Goal: Contribute content

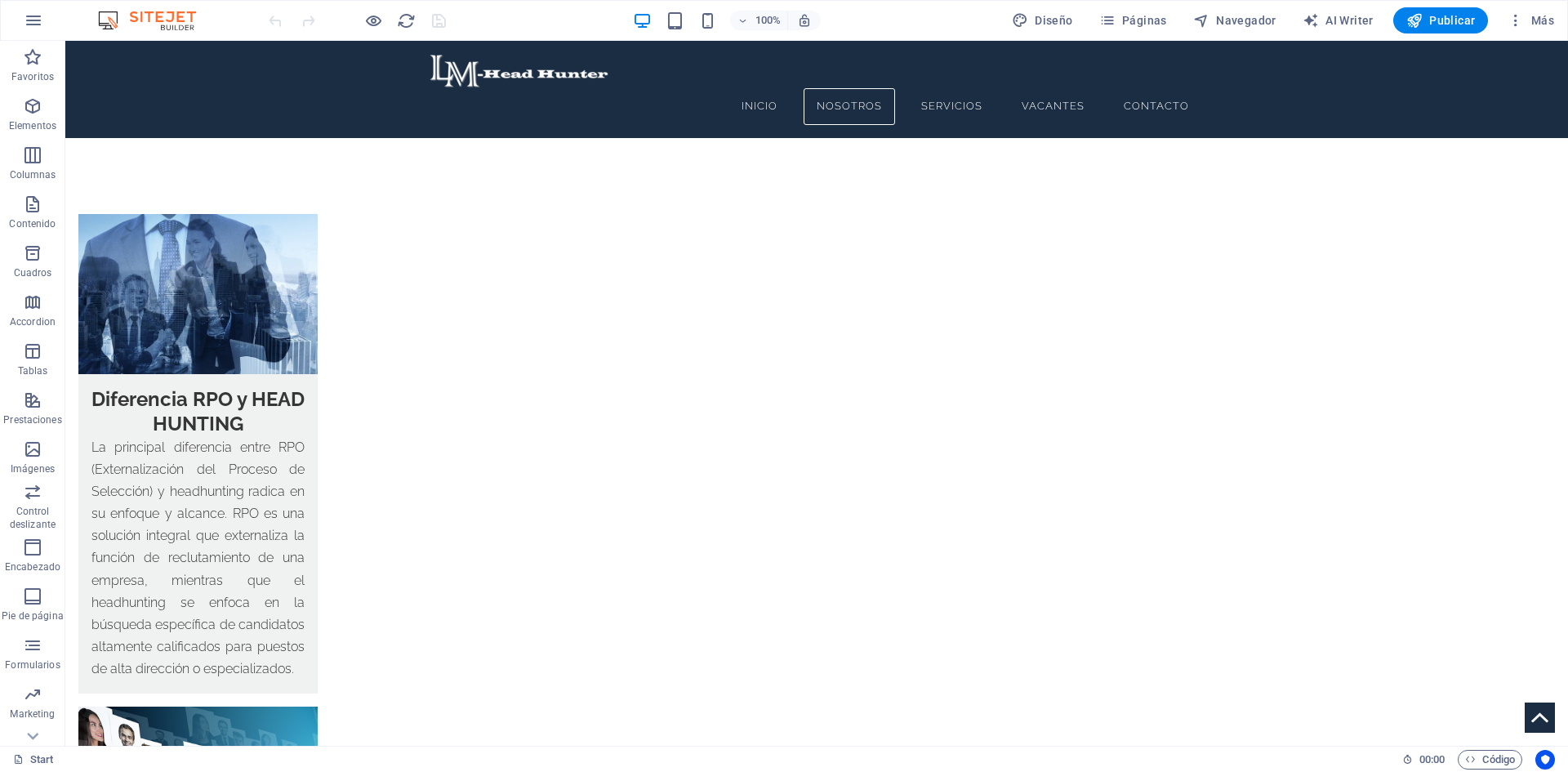
scroll to position [2777, 0]
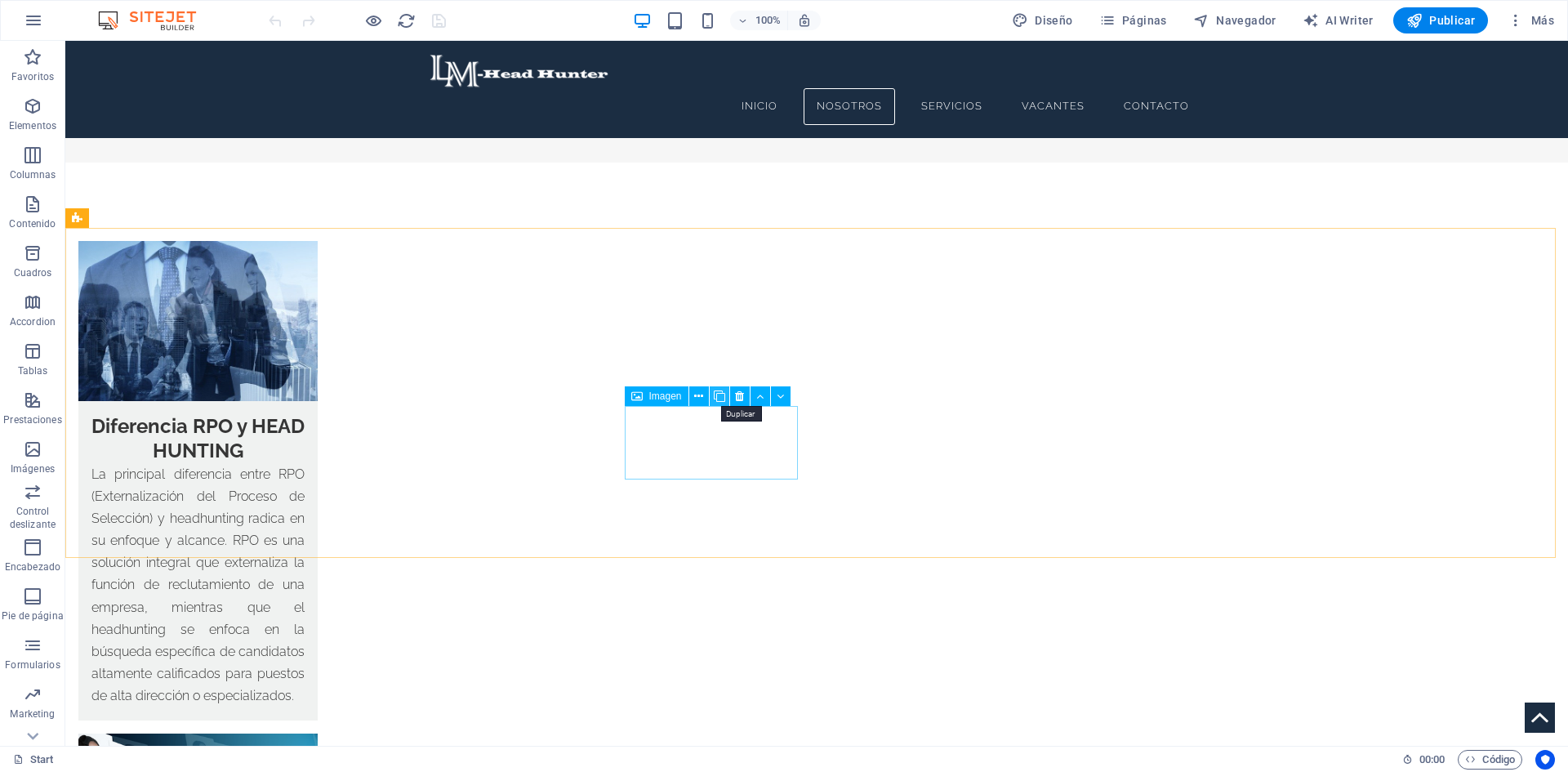
click at [723, 397] on icon at bounding box center [720, 397] width 12 height 18
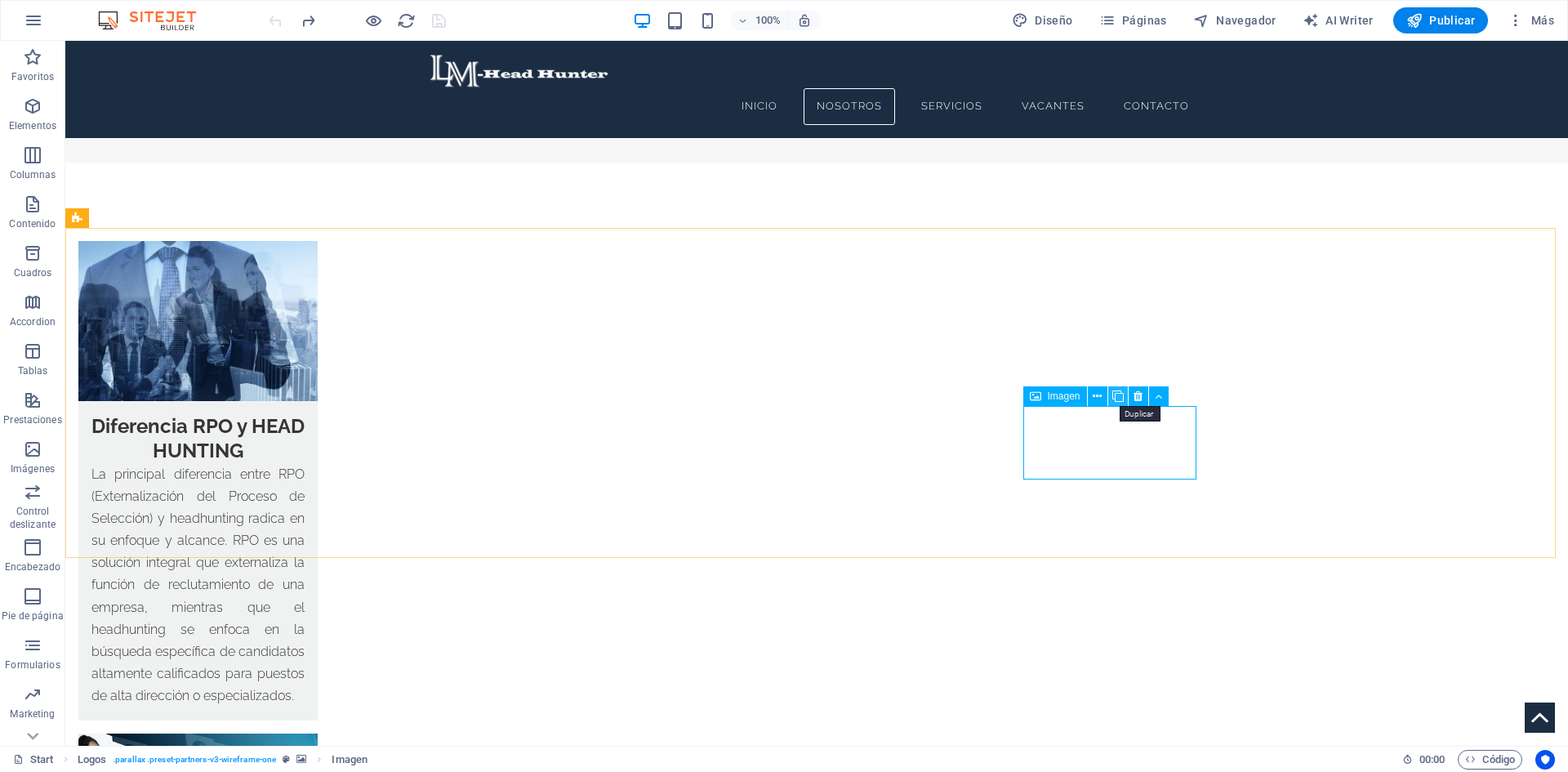
click at [1113, 398] on icon at bounding box center [1118, 397] width 12 height 18
click at [451, 497] on span "Imagen" at bounding box center [466, 496] width 32 height 10
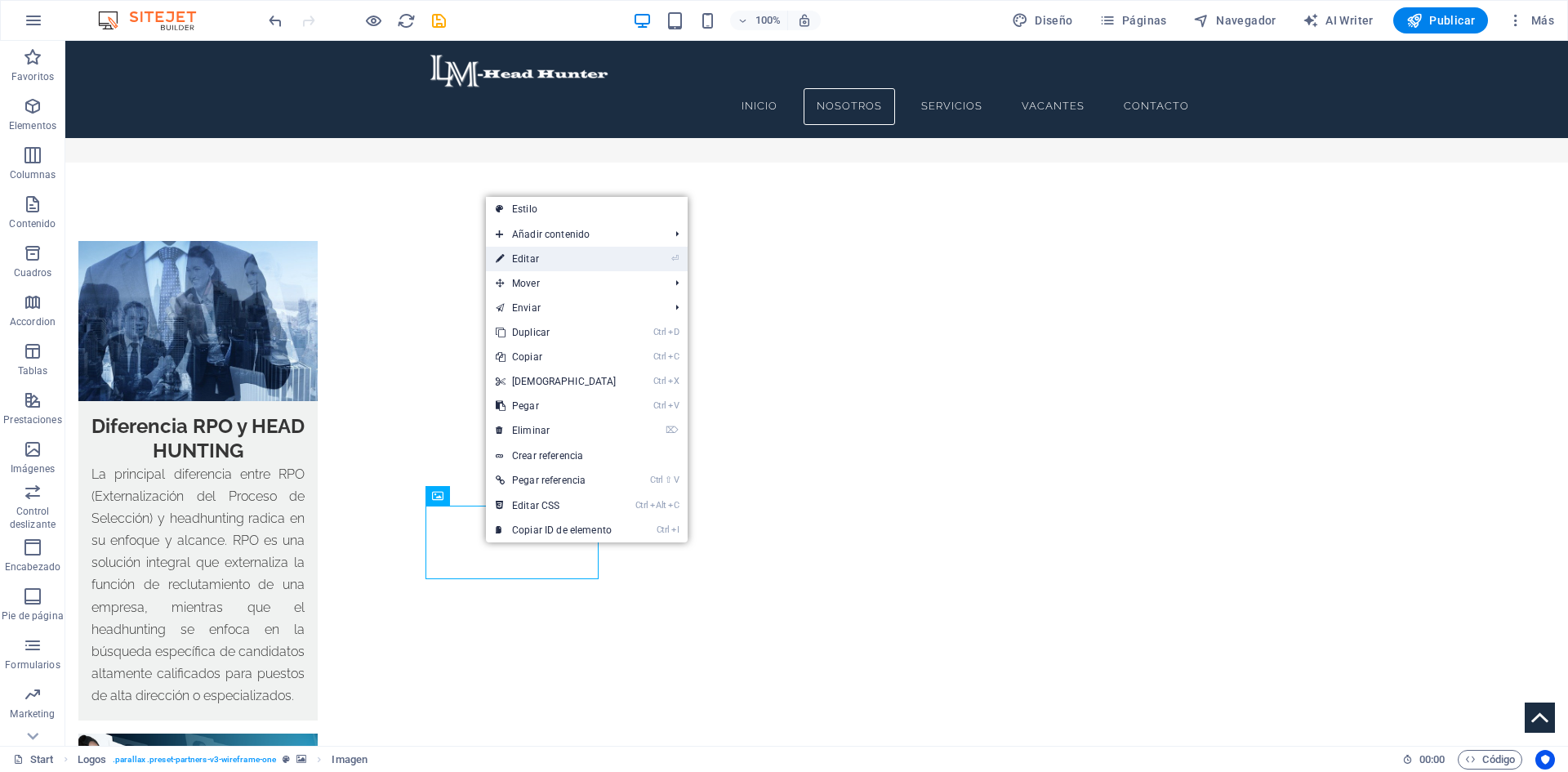
click at [557, 257] on link "⏎ Editar" at bounding box center [557, 258] width 141 height 24
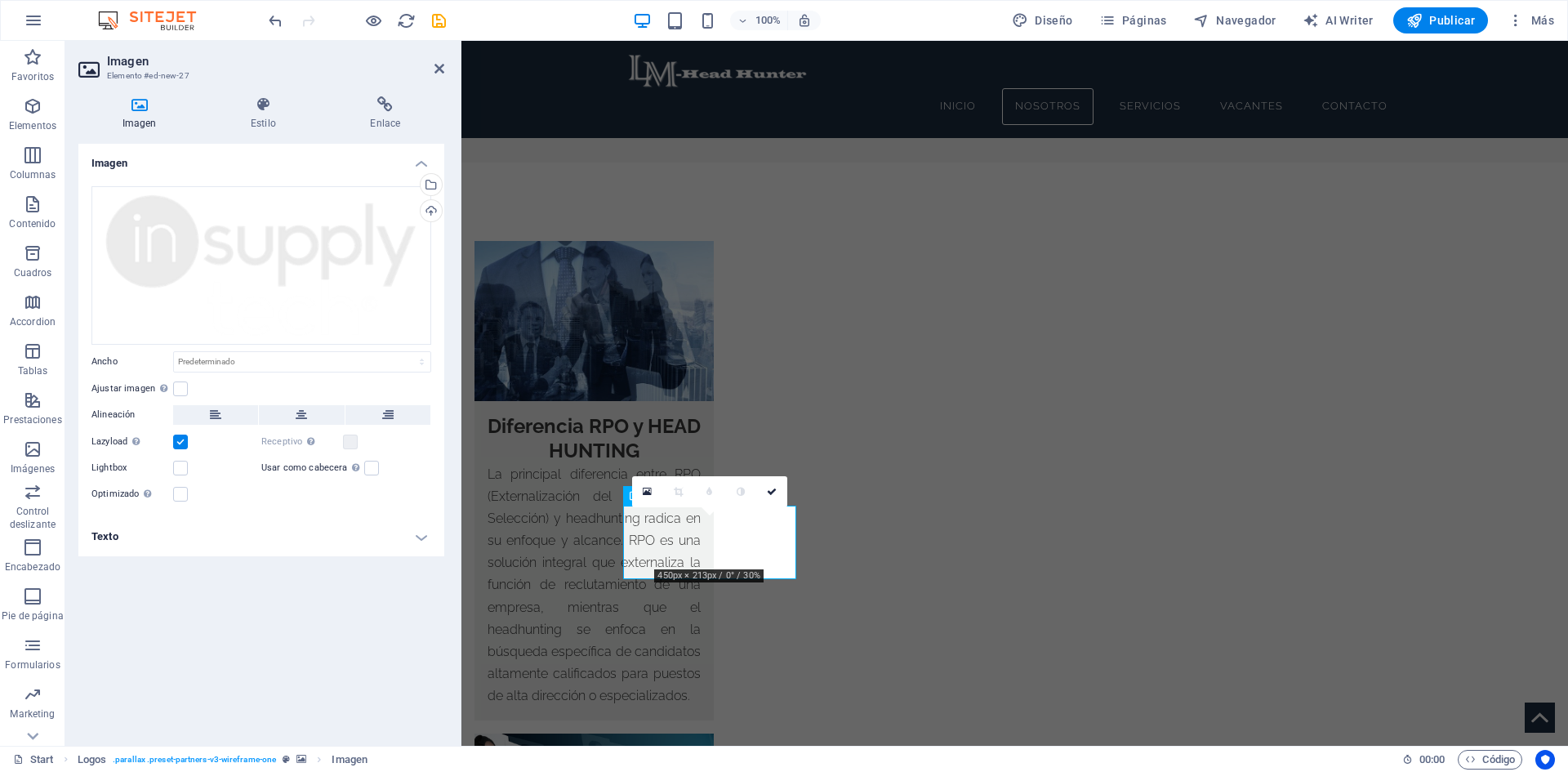
click at [141, 102] on icon at bounding box center [139, 105] width 121 height 17
click at [644, 489] on icon at bounding box center [647, 492] width 9 height 12
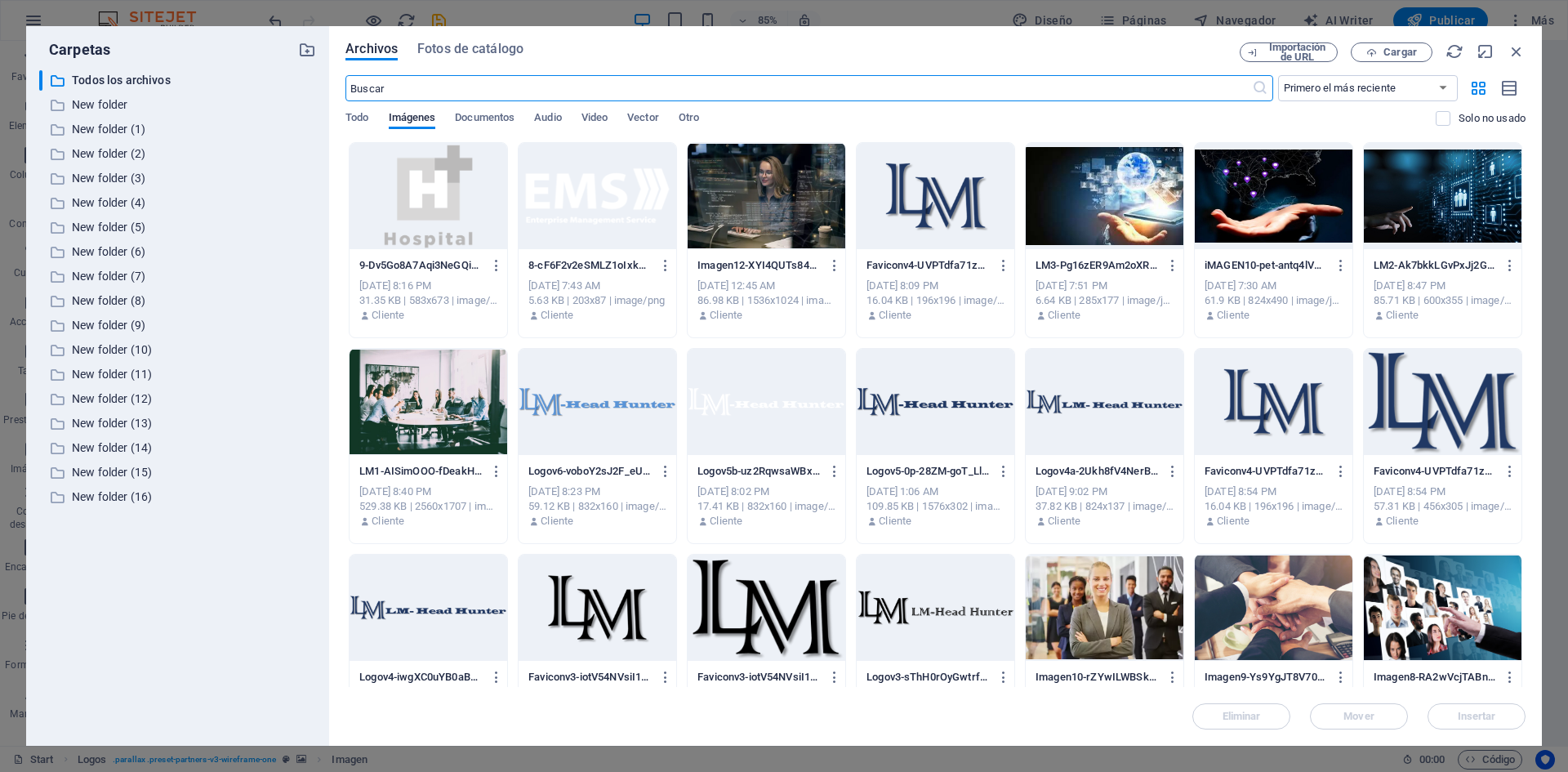
scroll to position [2865, 0]
click at [1393, 52] on span "Cargar" at bounding box center [1400, 52] width 33 height 10
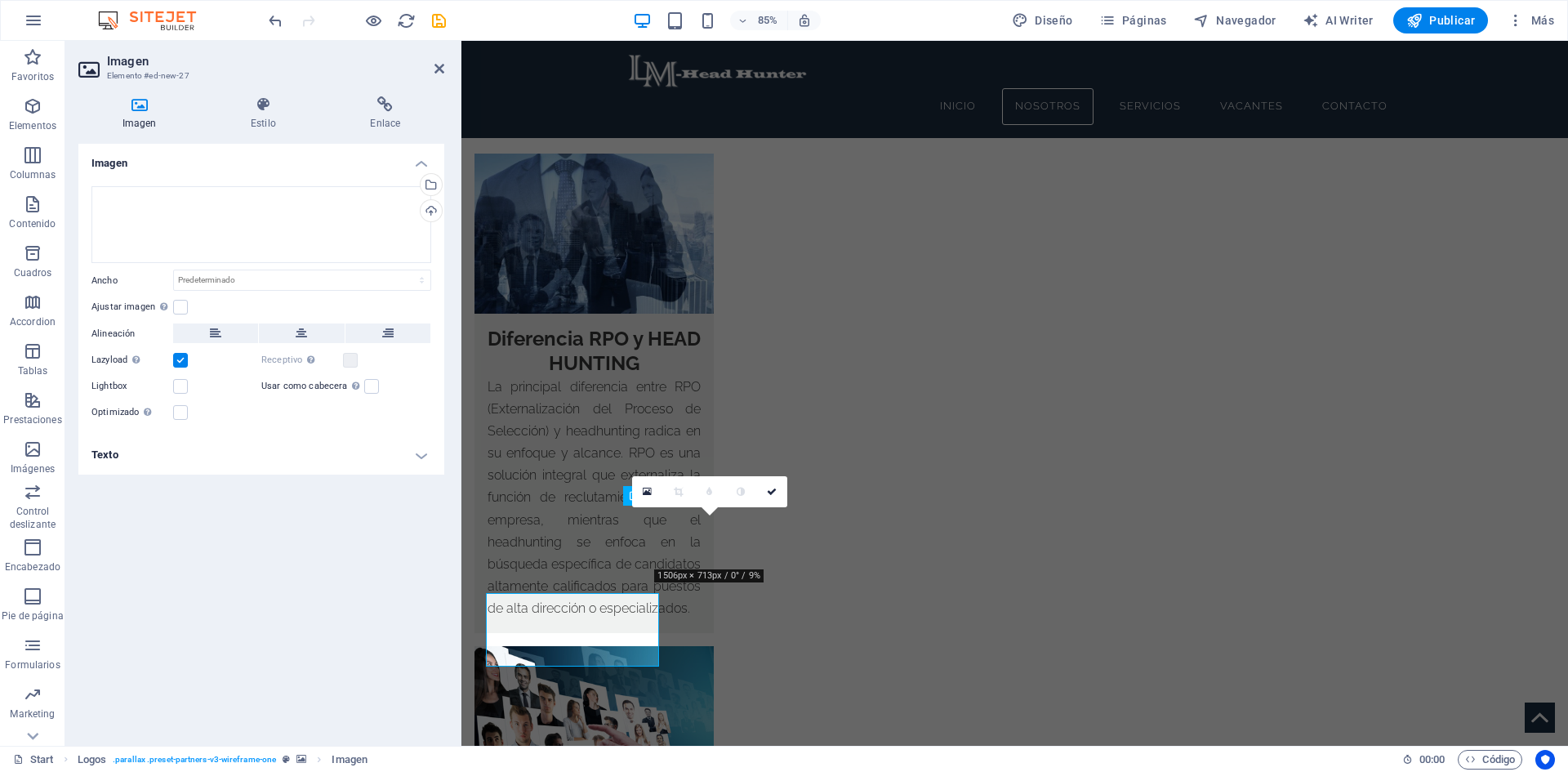
scroll to position [2777, 0]
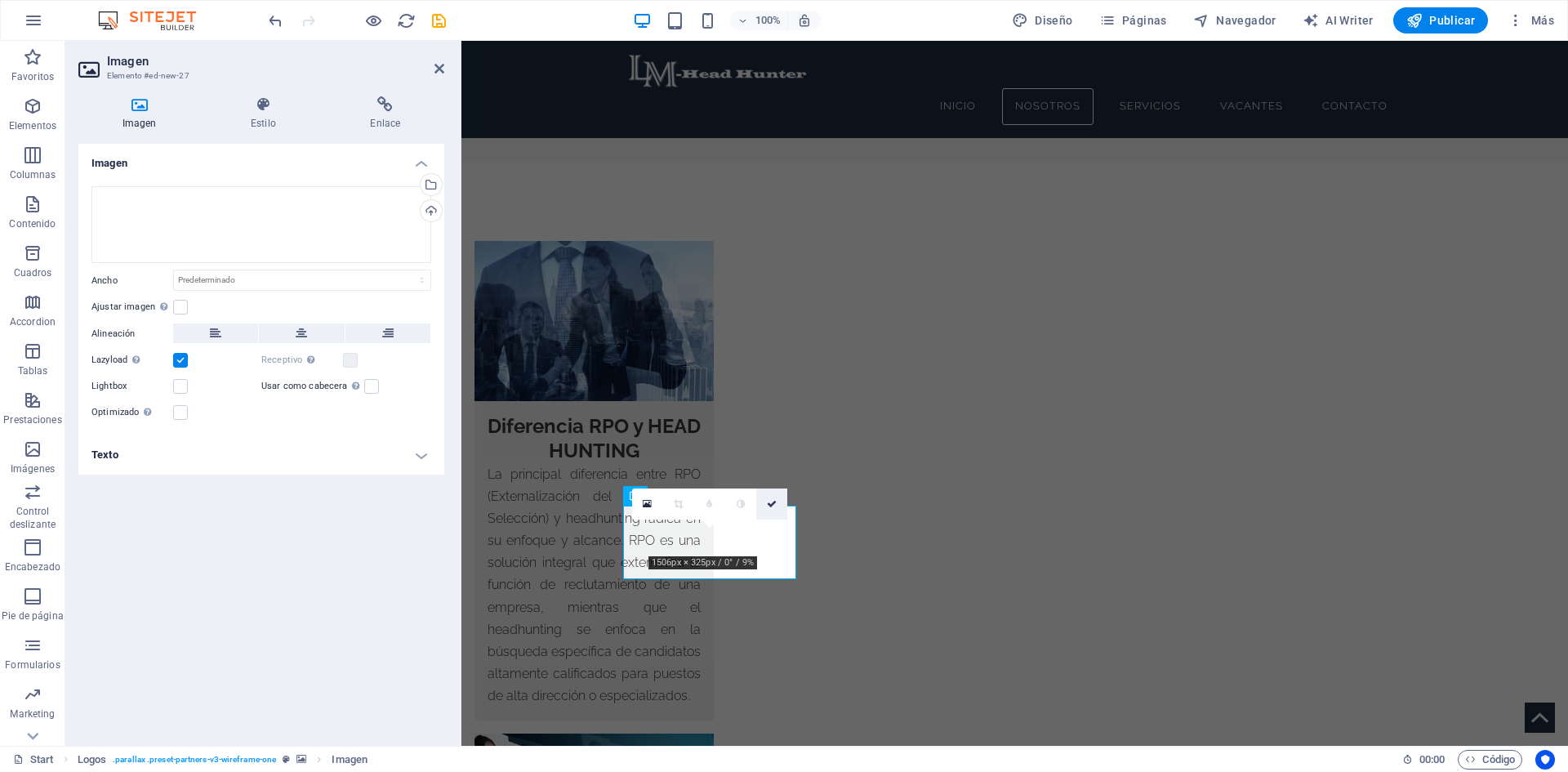
click at [774, 502] on icon at bounding box center [772, 504] width 10 height 10
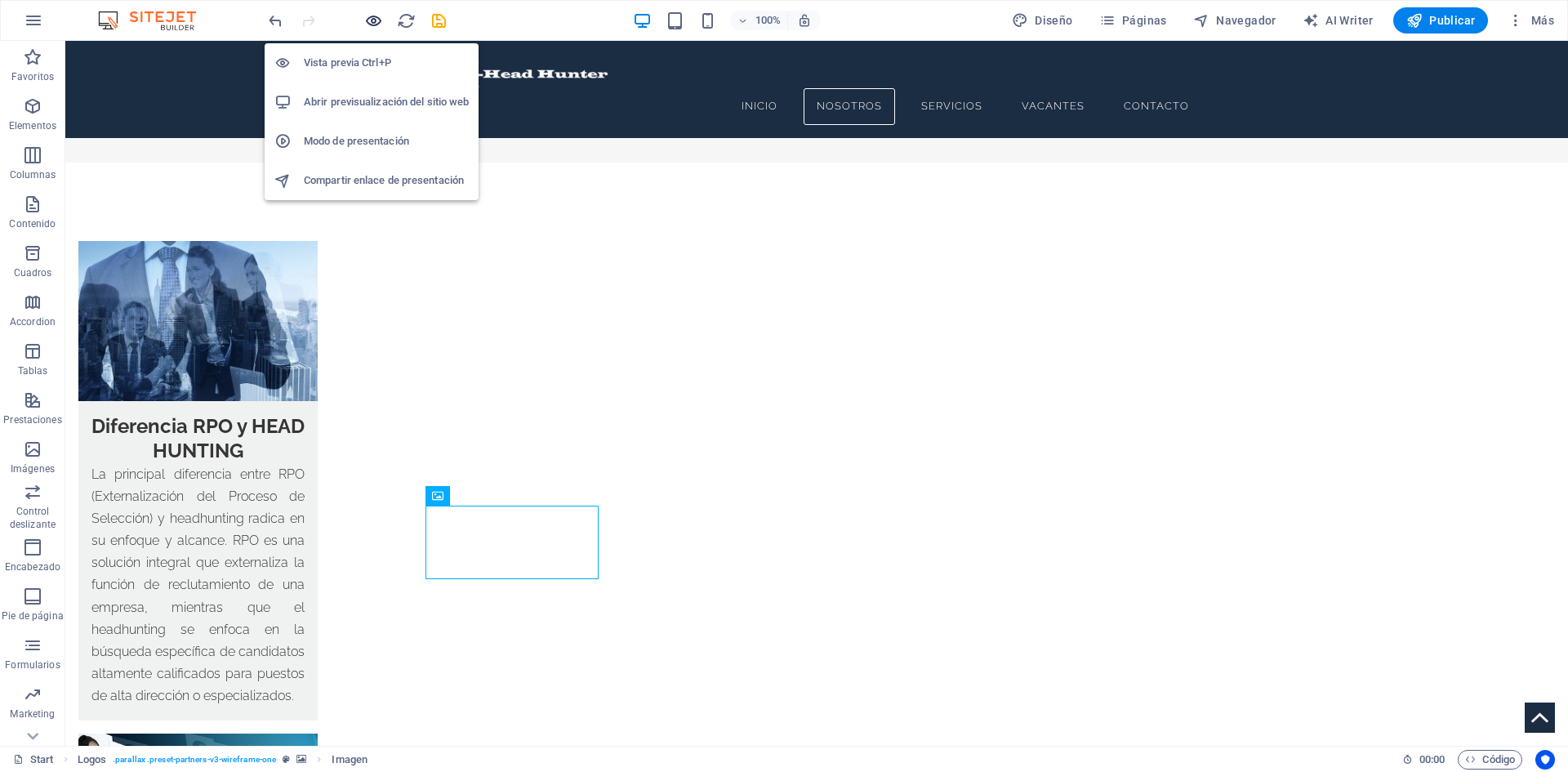
click at [371, 23] on icon "button" at bounding box center [373, 21] width 19 height 19
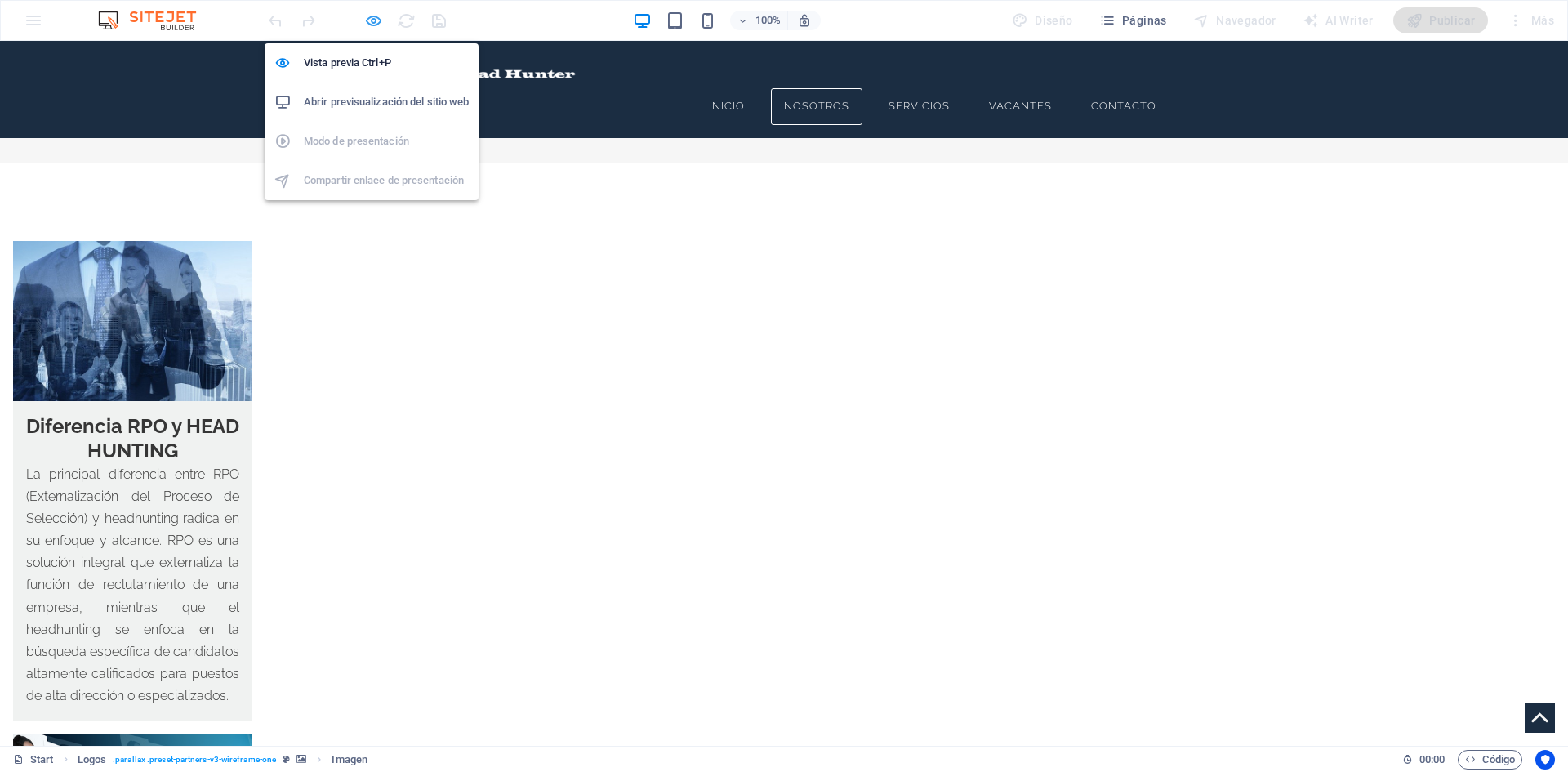
click at [372, 19] on icon "button" at bounding box center [373, 21] width 19 height 19
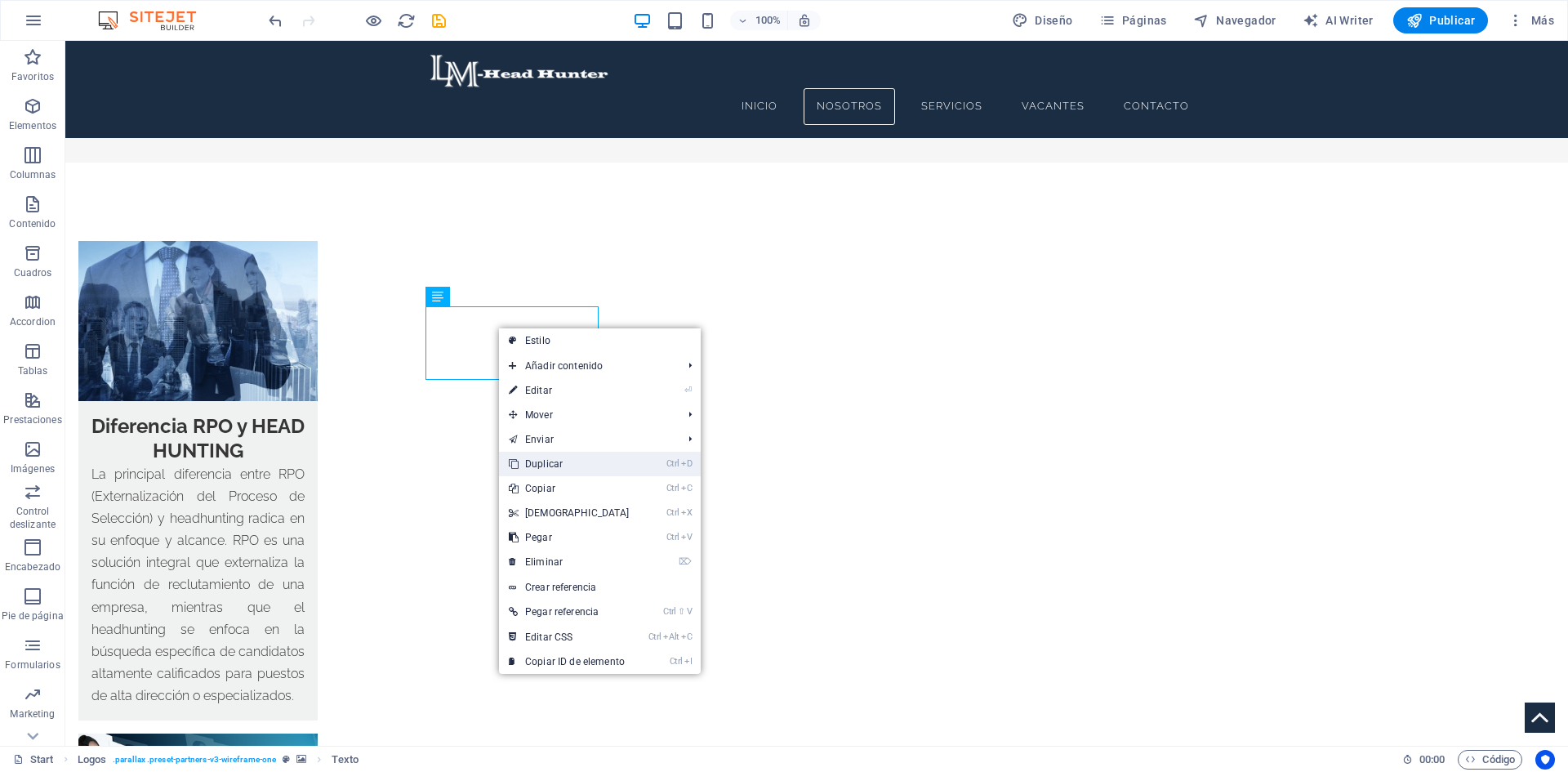
click at [550, 463] on link "Ctrl D Duplicar" at bounding box center [569, 464] width 141 height 24
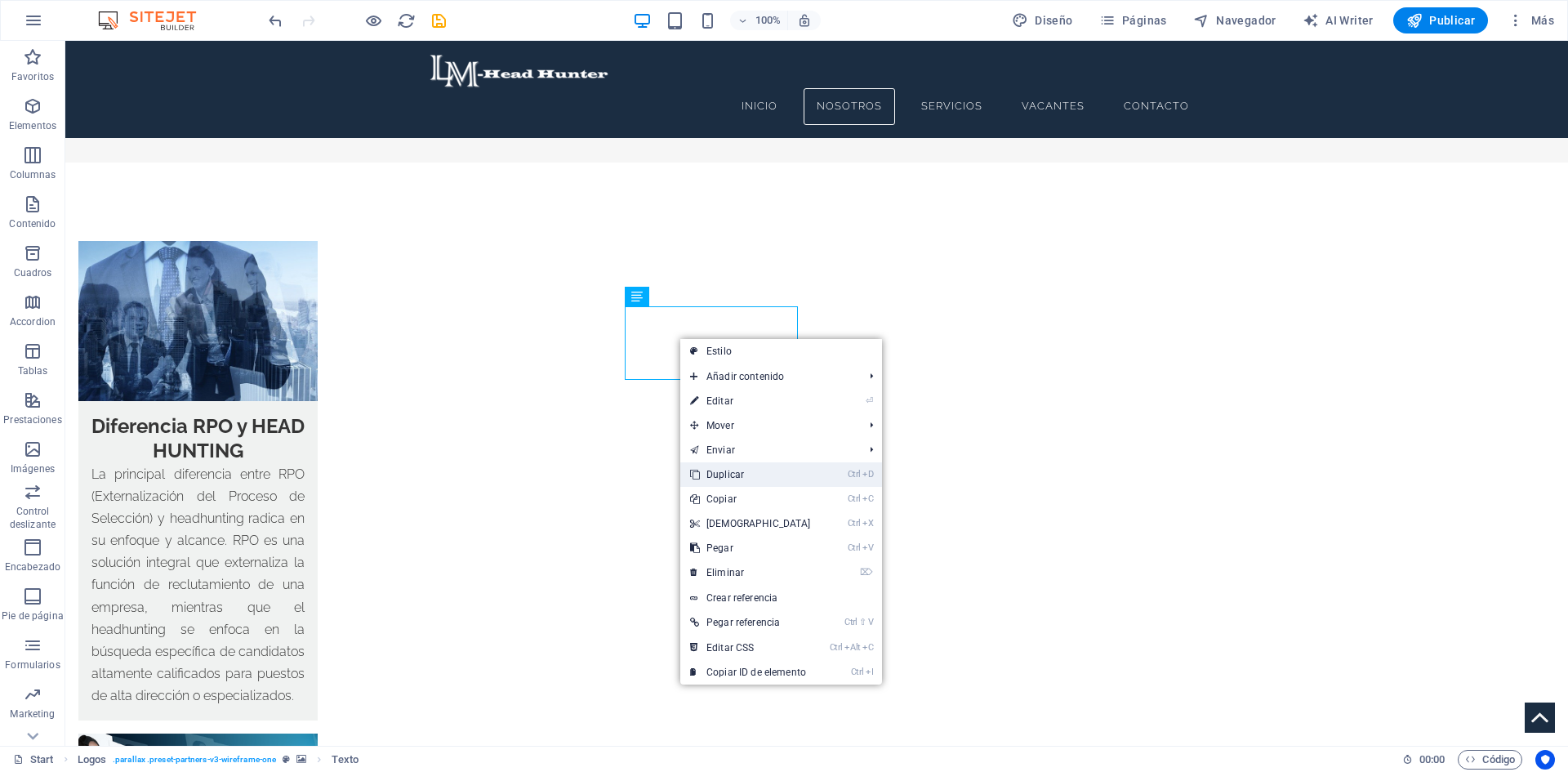
click at [716, 478] on link "Ctrl D Duplicar" at bounding box center [750, 475] width 141 height 24
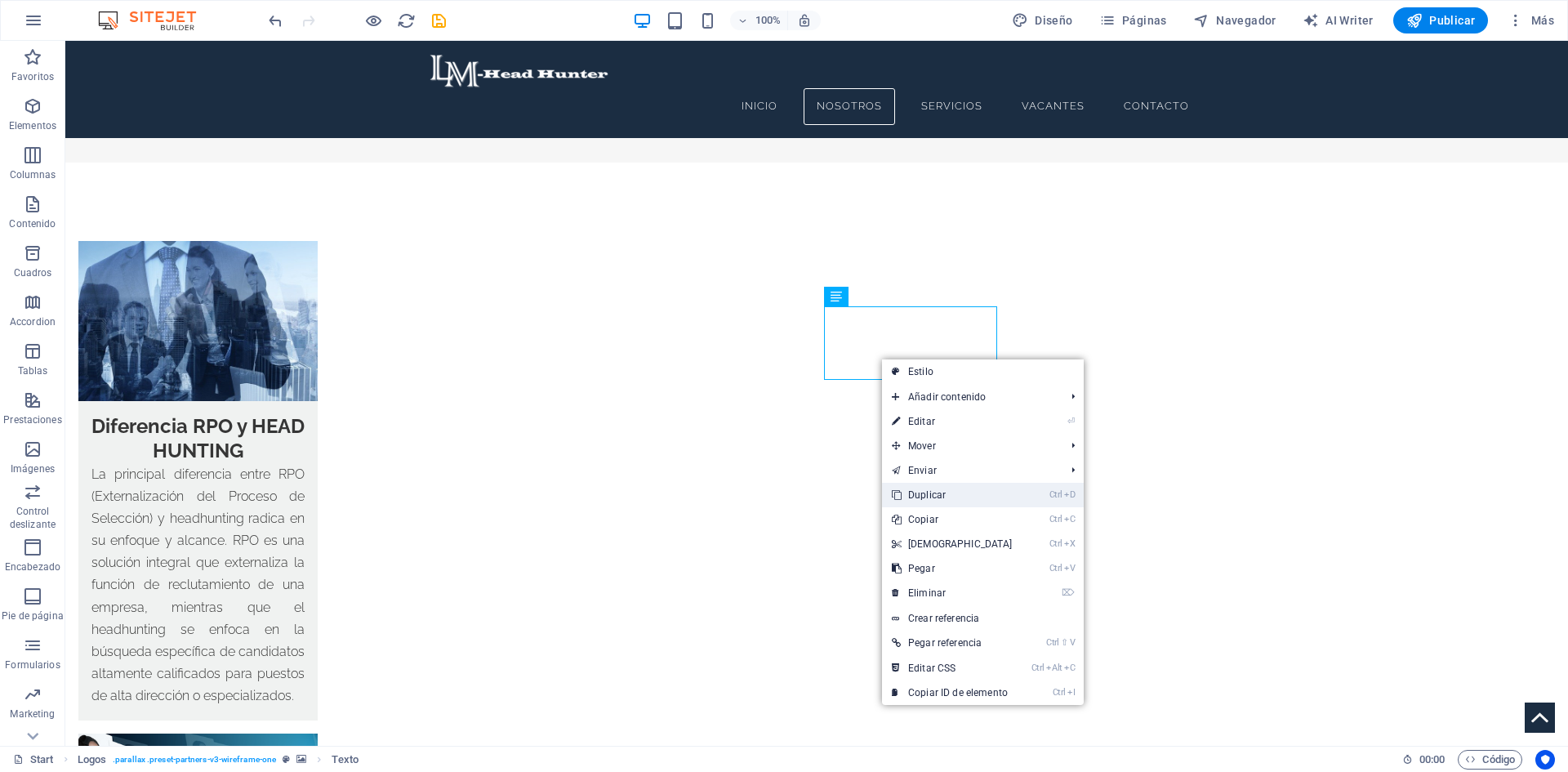
click at [946, 497] on link "Ctrl D Duplicar" at bounding box center [953, 494] width 141 height 24
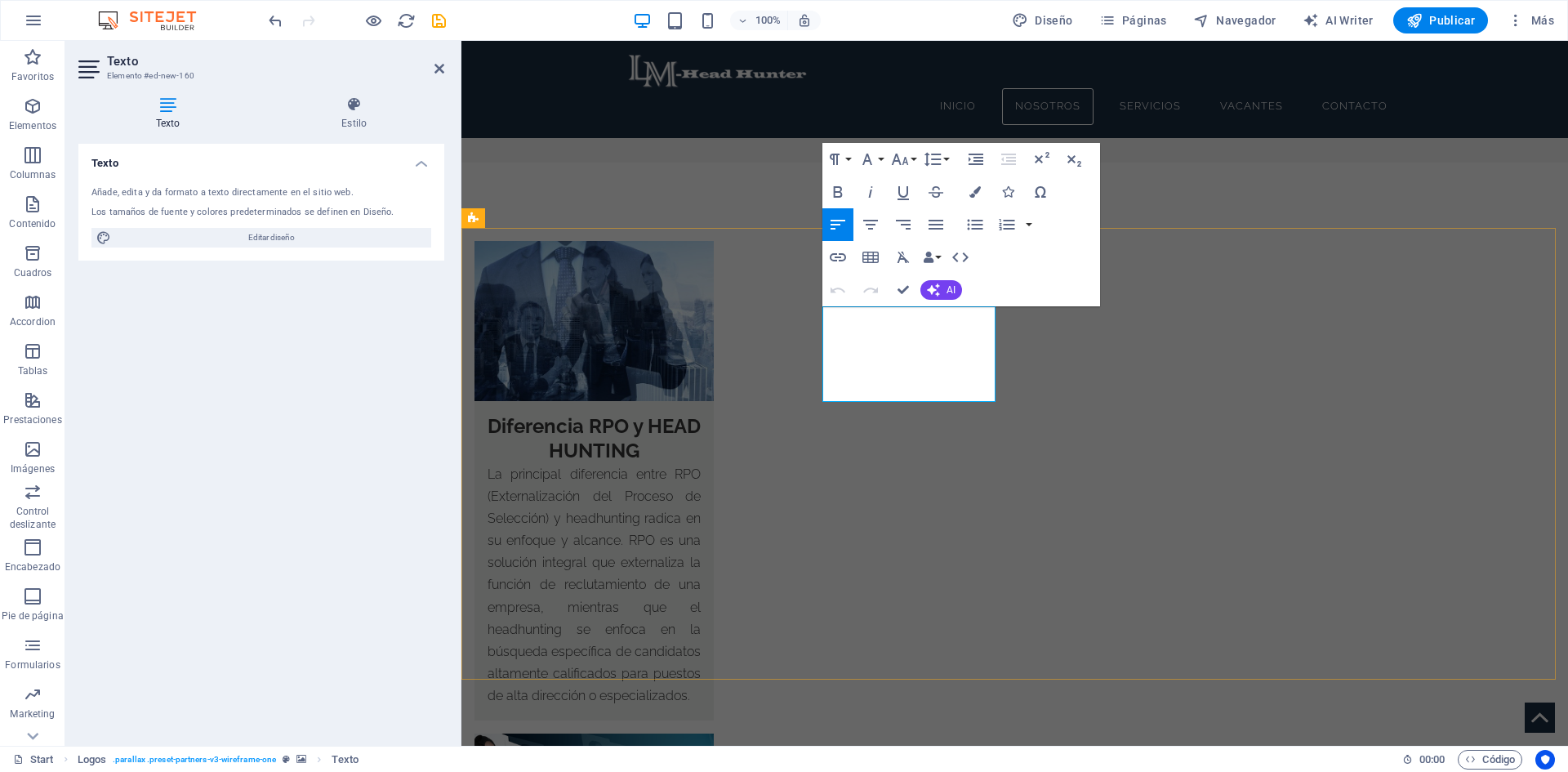
drag, startPoint x: 849, startPoint y: 328, endPoint x: 942, endPoint y: 331, distance: 93.0
drag, startPoint x: 863, startPoint y: 361, endPoint x: 945, endPoint y: 373, distance: 82.9
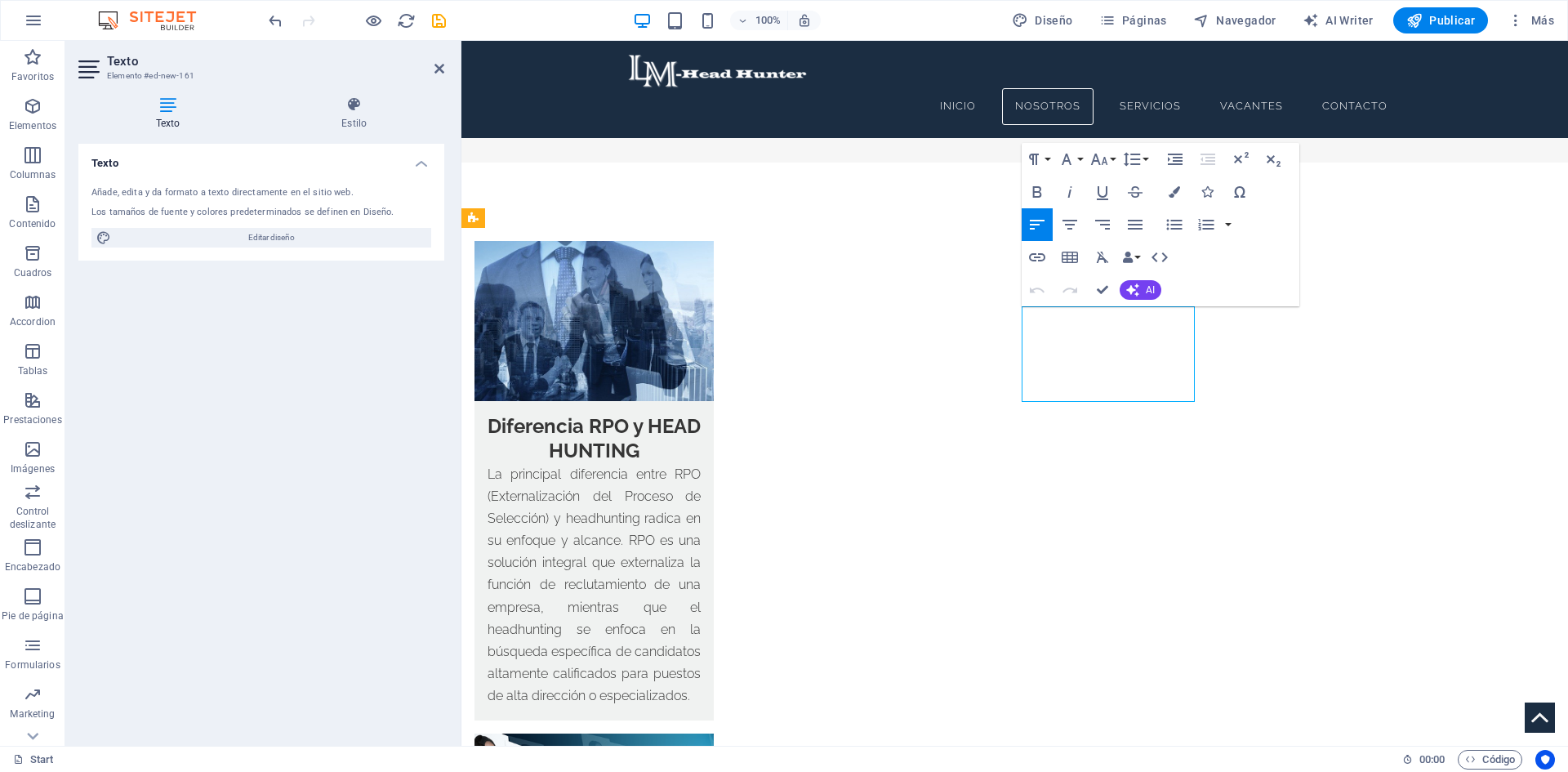
drag, startPoint x: 1060, startPoint y: 330, endPoint x: 1123, endPoint y: 342, distance: 64.1
drag, startPoint x: 1140, startPoint y: 354, endPoint x: 1053, endPoint y: 330, distance: 90.2
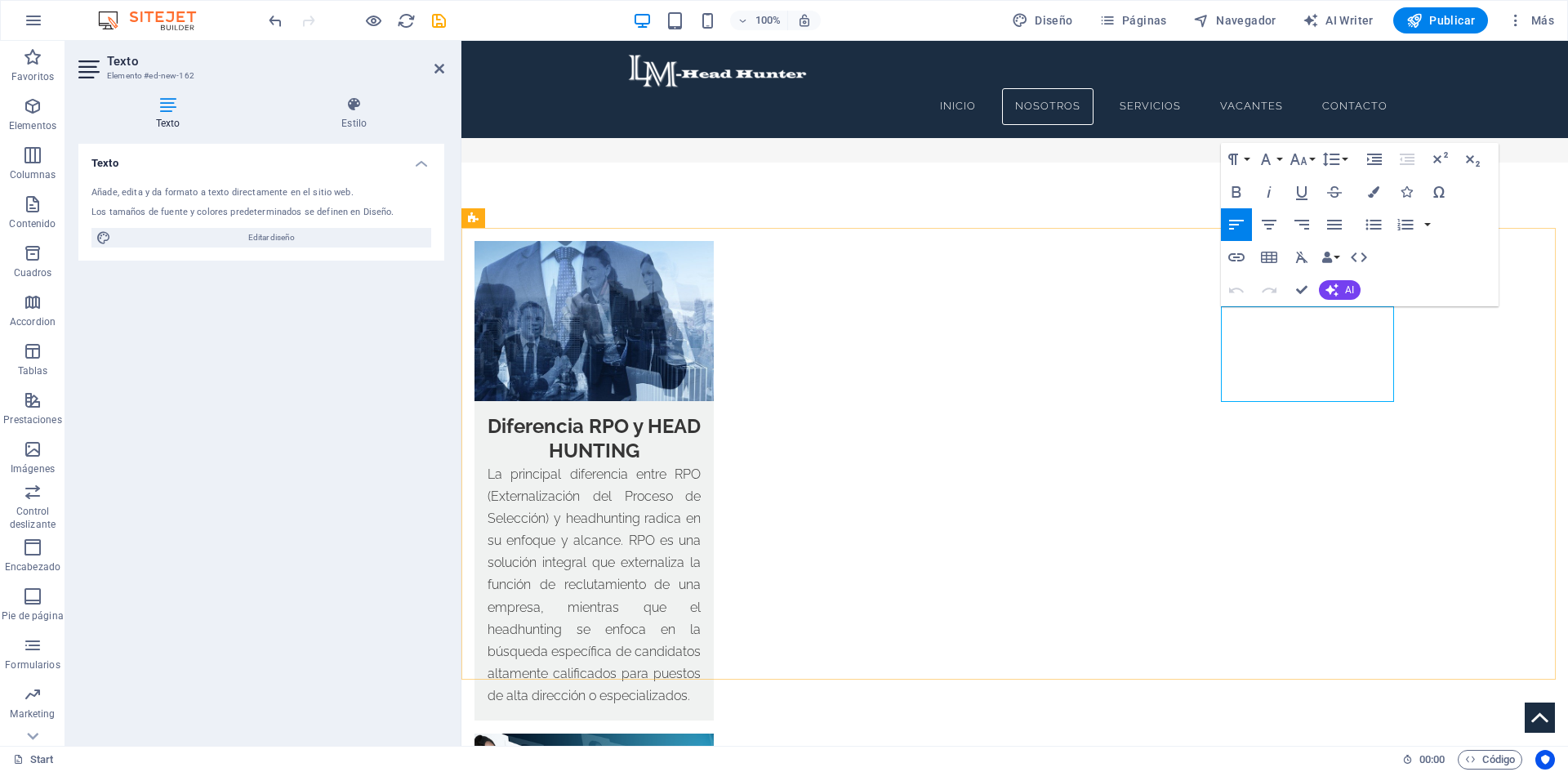
drag, startPoint x: 1258, startPoint y: 329, endPoint x: 1367, endPoint y: 377, distance: 119.1
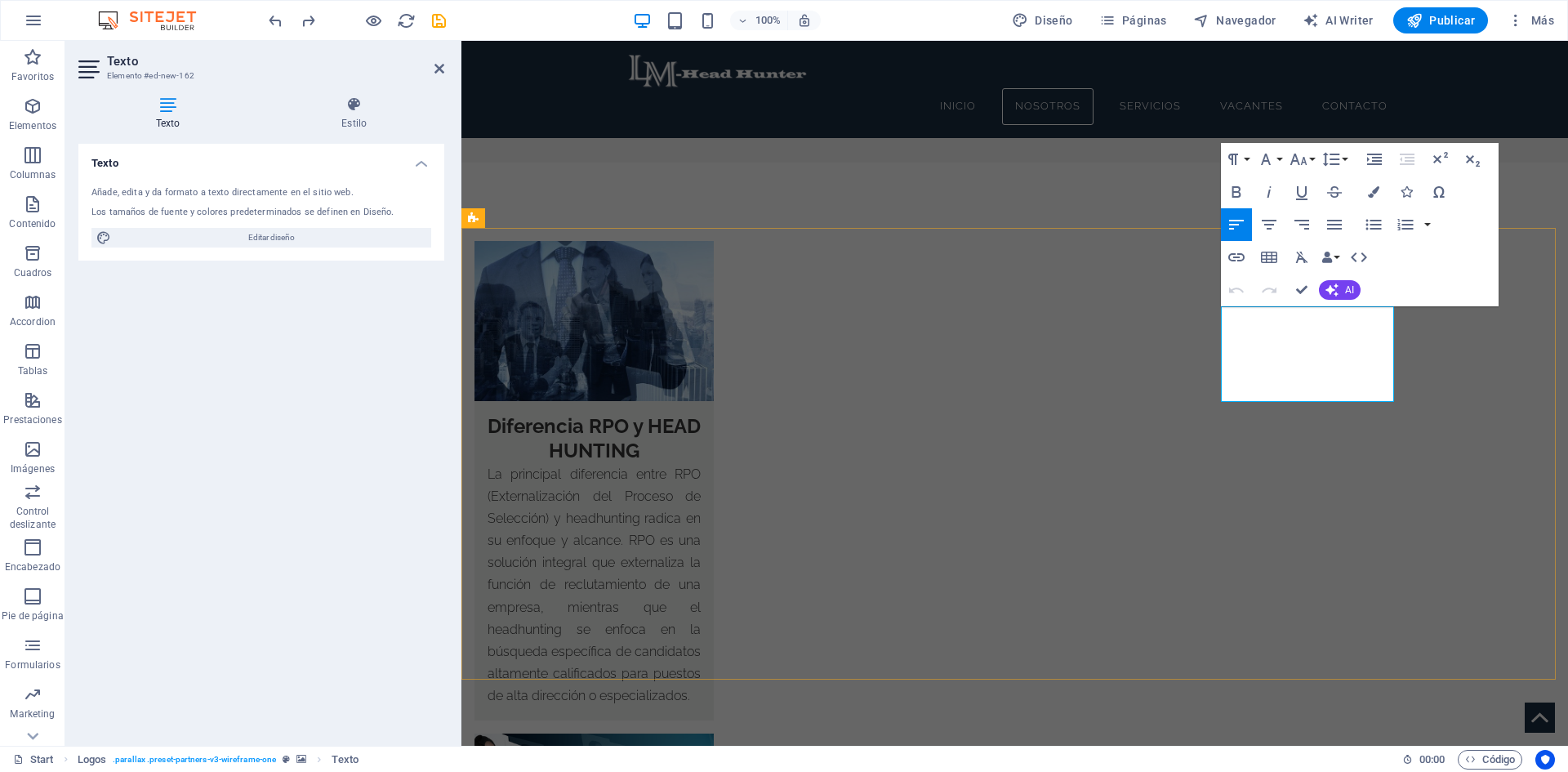
drag, startPoint x: 1260, startPoint y: 334, endPoint x: 1352, endPoint y: 376, distance: 101.1
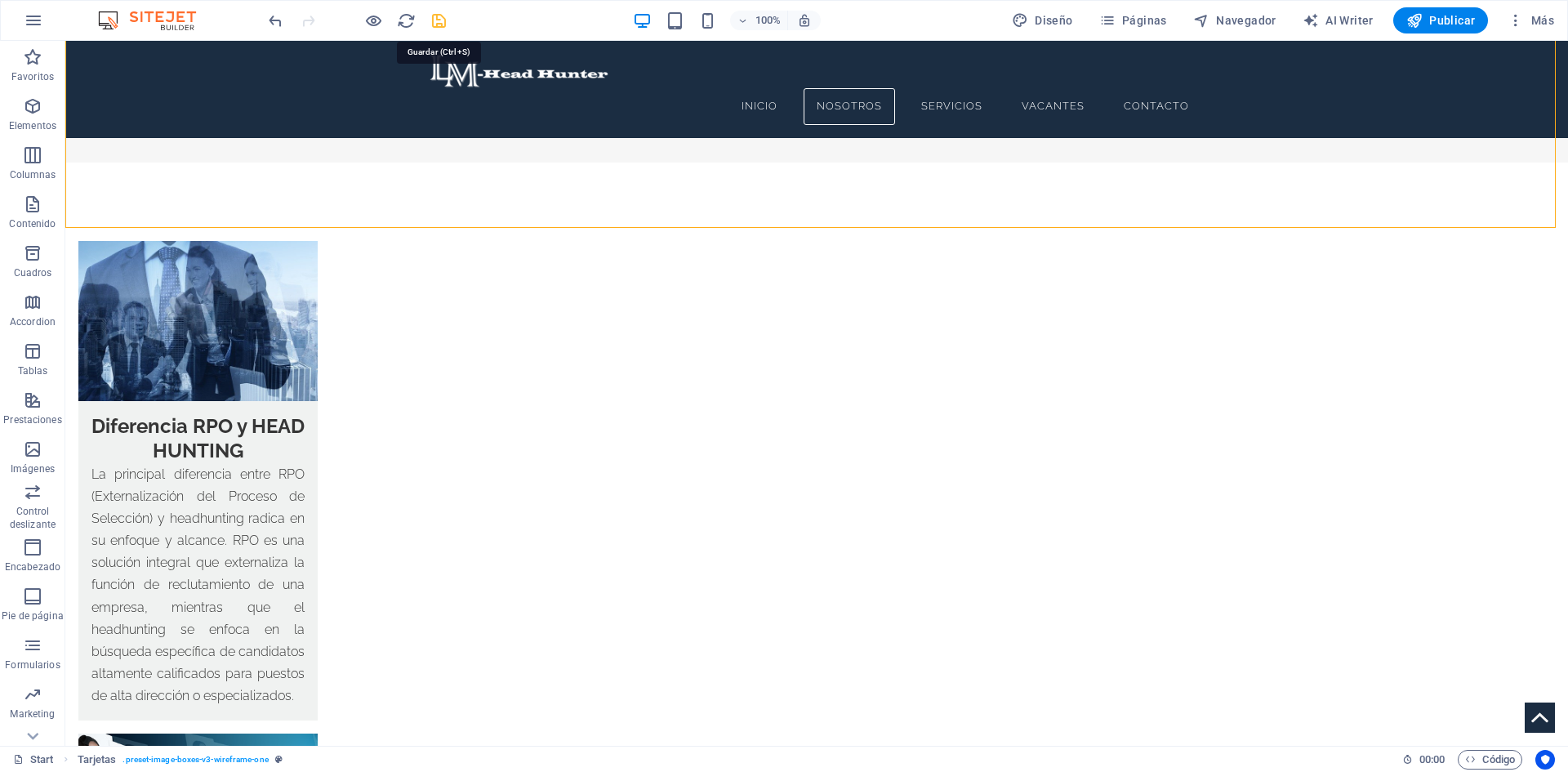
click at [433, 17] on icon "save" at bounding box center [438, 21] width 19 height 19
checkbox input "false"
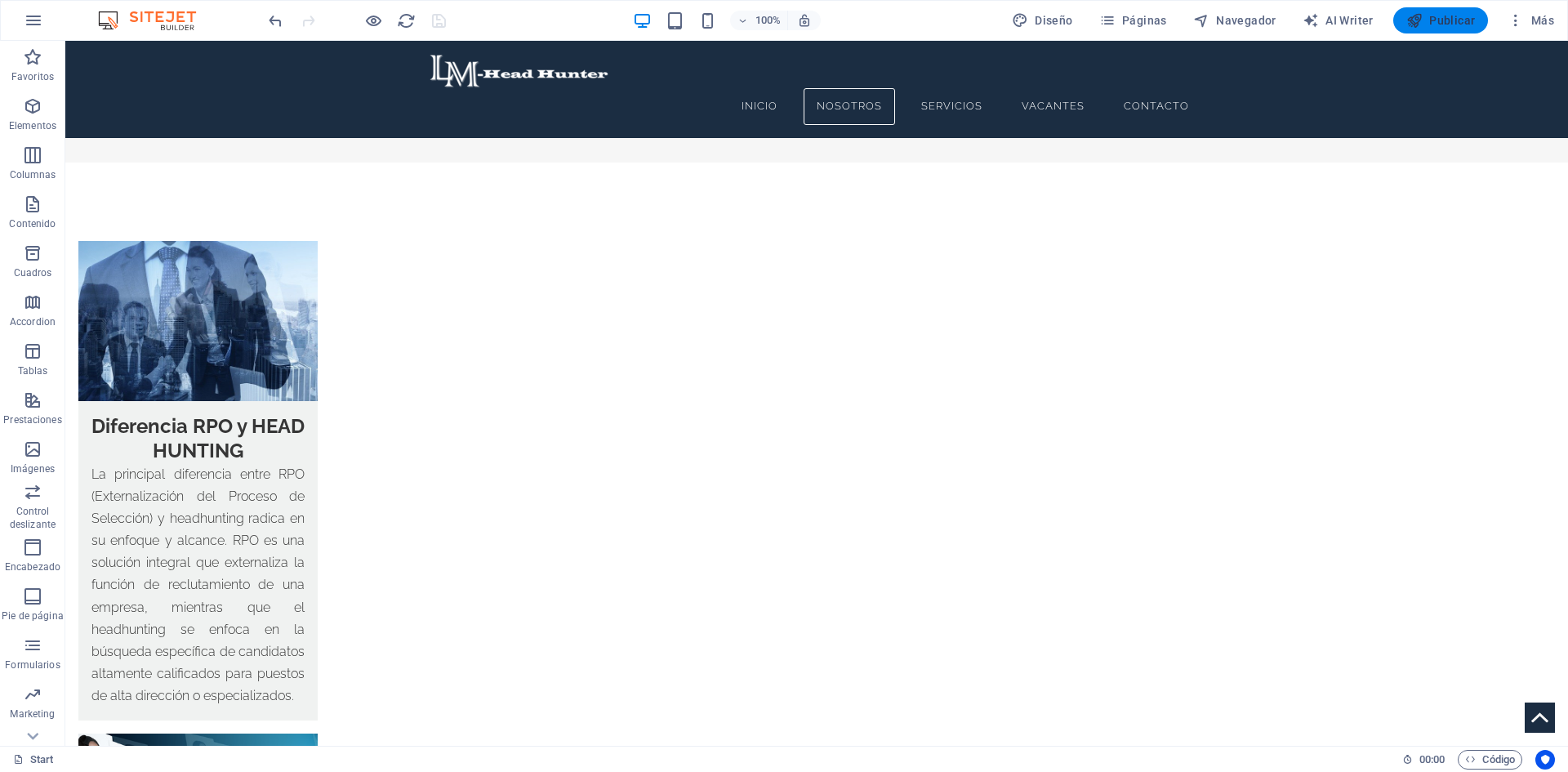
click at [1447, 25] on span "Publicar" at bounding box center [1441, 21] width 69 height 17
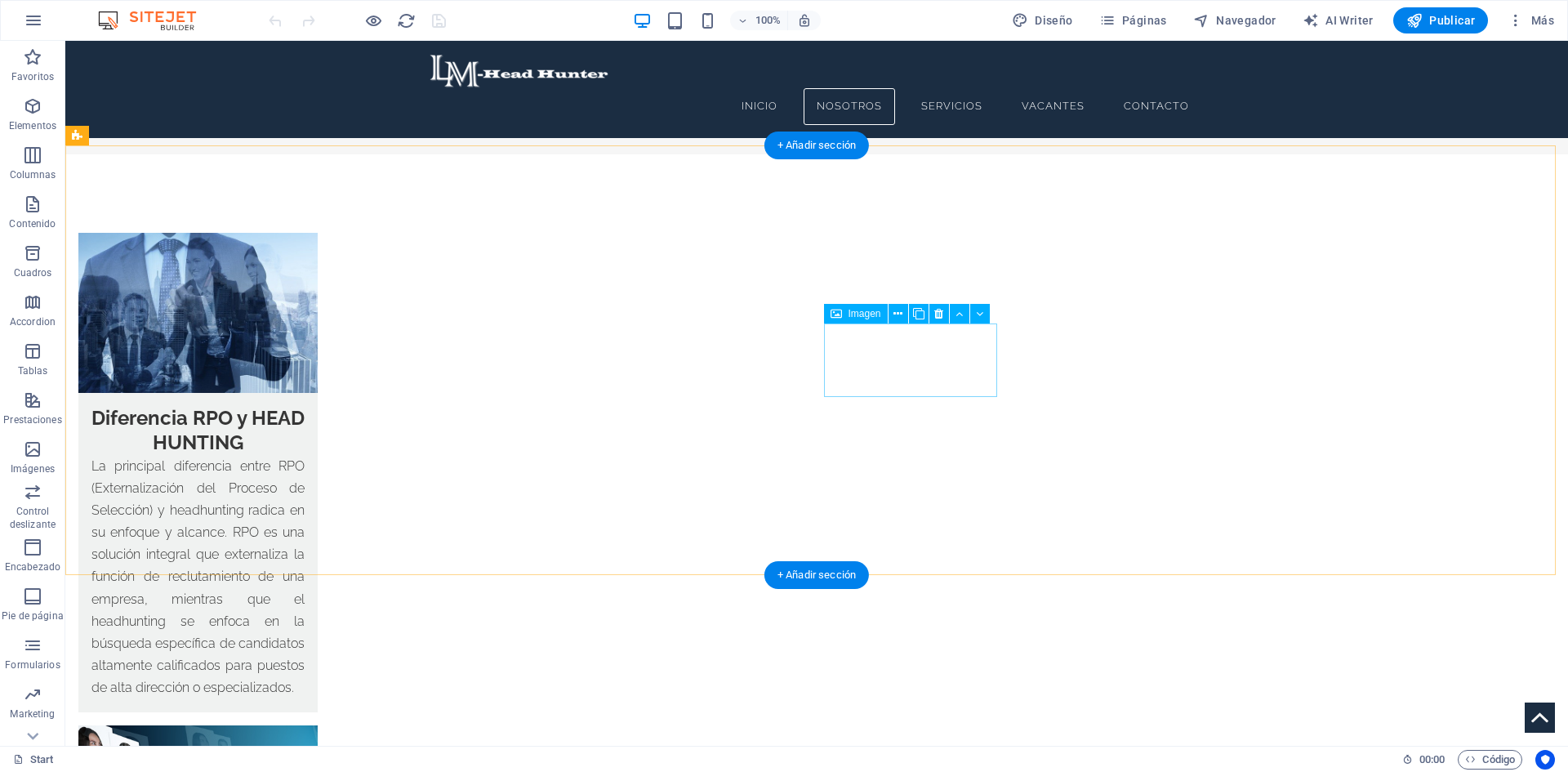
scroll to position [2940, 0]
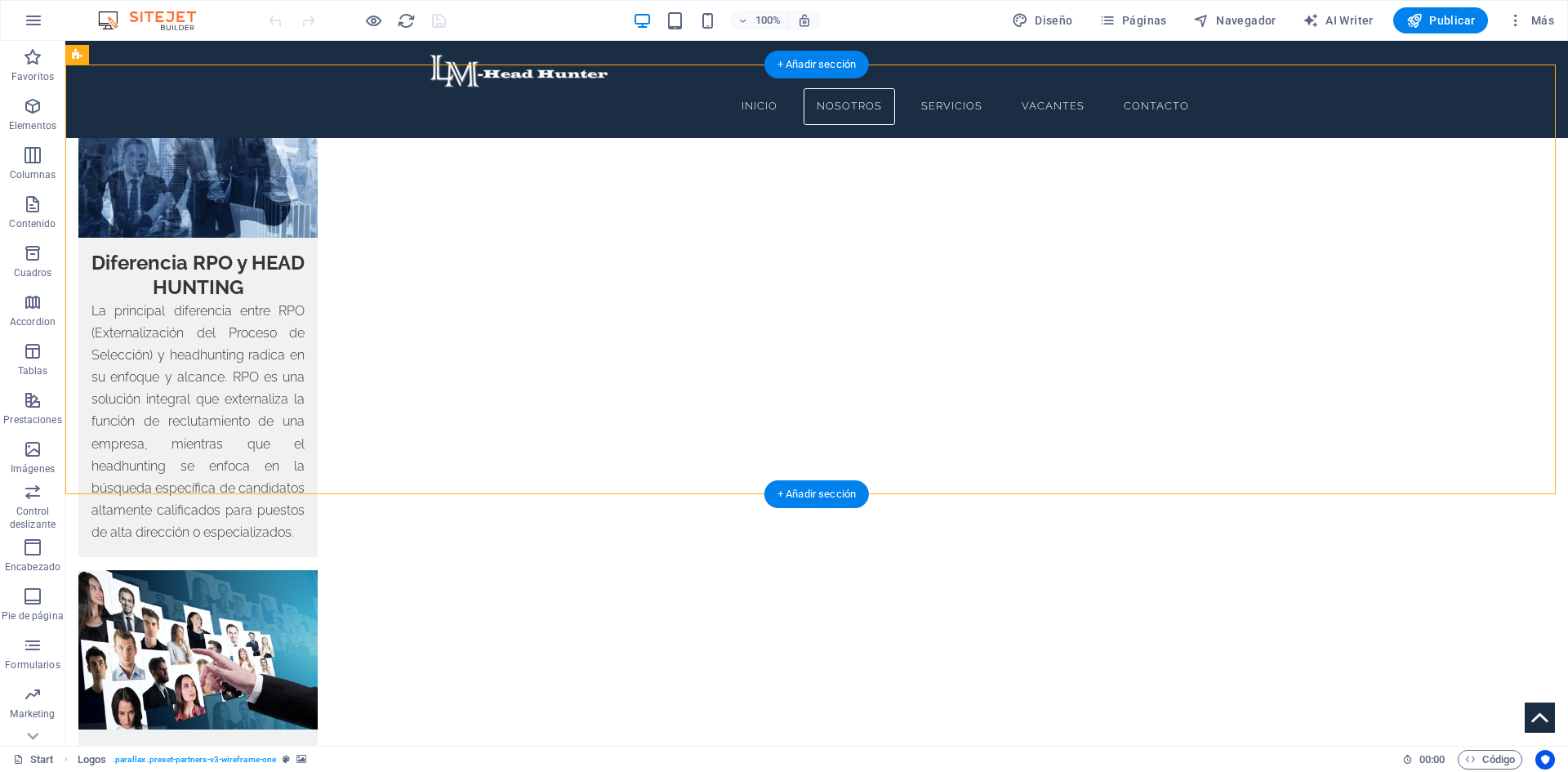
drag, startPoint x: 1121, startPoint y: 287, endPoint x: 645, endPoint y: 281, distance: 476.0
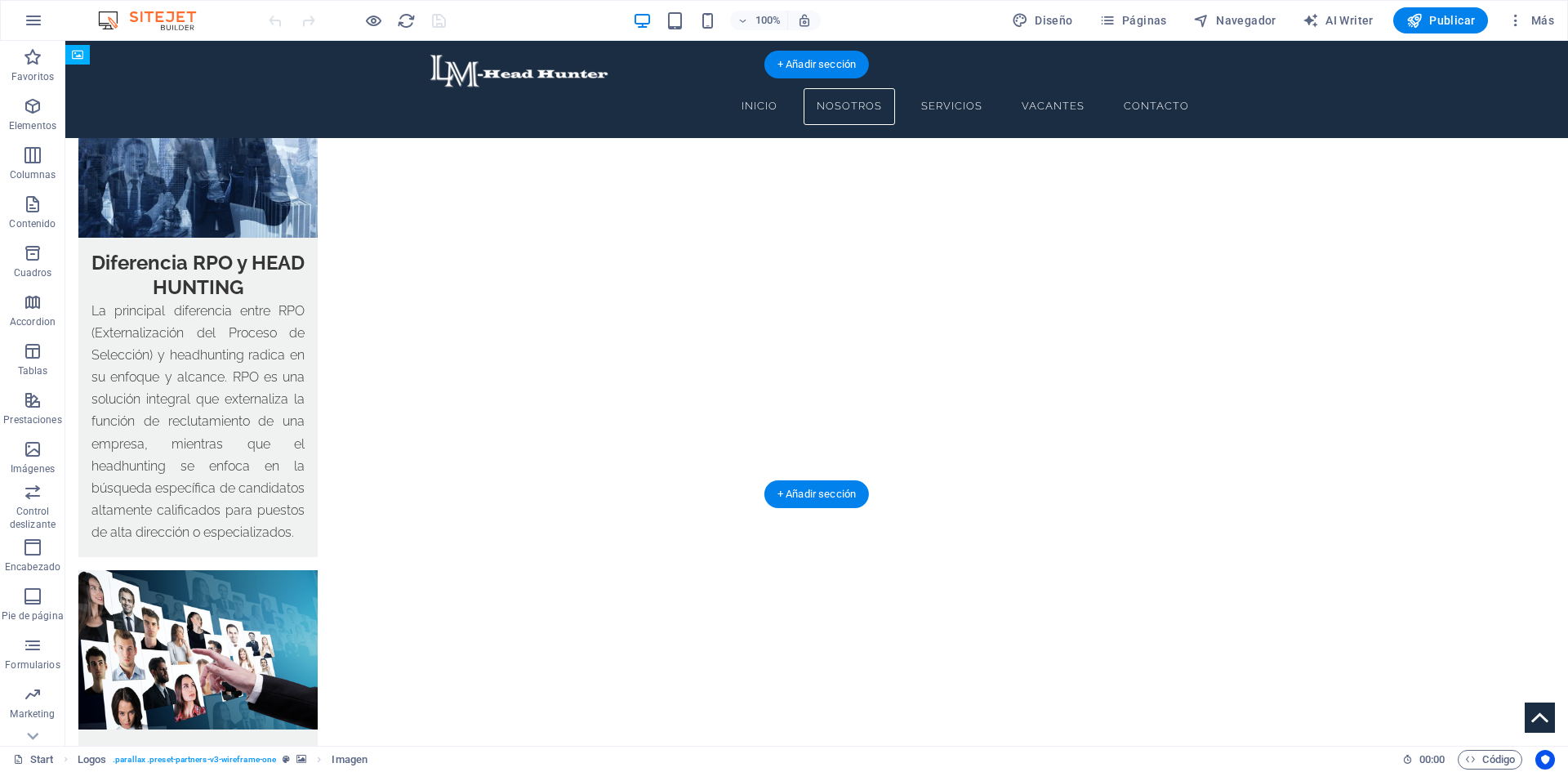
drag, startPoint x: 1104, startPoint y: 270, endPoint x: 703, endPoint y: 266, distance: 401.0
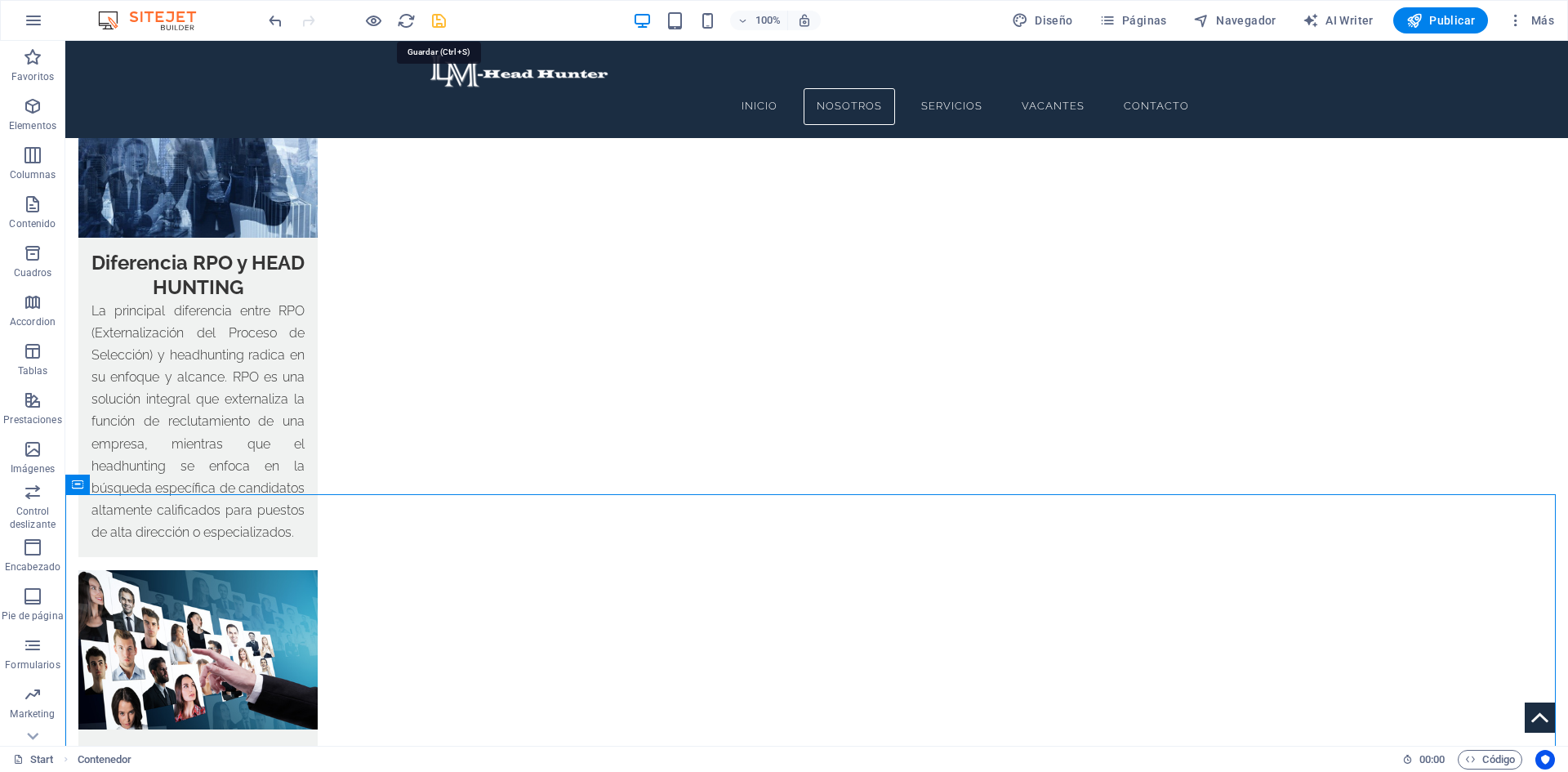
click at [439, 18] on icon "save" at bounding box center [438, 21] width 19 height 19
checkbox input "false"
click at [1456, 16] on span "Publicar" at bounding box center [1441, 21] width 69 height 17
